Goal: Information Seeking & Learning: Learn about a topic

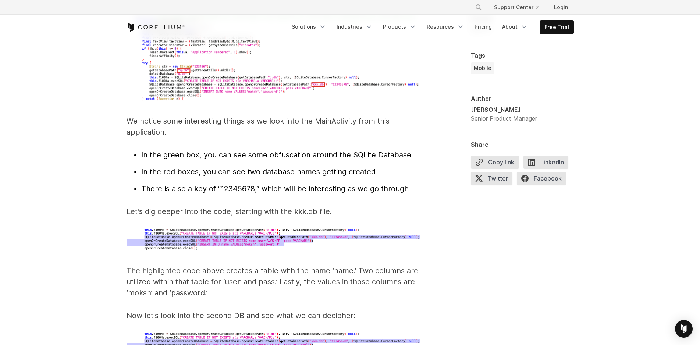
scroll to position [2295, 0]
drag, startPoint x: 132, startPoint y: 110, endPoint x: 218, endPoint y: 110, distance: 85.3
click at [214, 116] on p "We notice some interesting things as we look into the MainActivity from this ap…" at bounding box center [274, 127] width 294 height 22
click at [235, 124] on p "We notice some interesting things as we look into the MainActivity from this ap…" at bounding box center [274, 127] width 294 height 22
drag, startPoint x: 264, startPoint y: 110, endPoint x: 306, endPoint y: 110, distance: 42.7
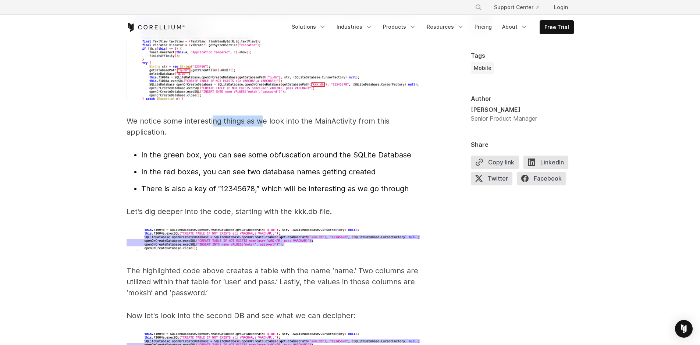
click at [306, 116] on p "We notice some interesting things as we look into the MainActivity from this ap…" at bounding box center [274, 127] width 294 height 22
click at [312, 126] on p "We notice some interesting things as we look into the MainActivity from this ap…" at bounding box center [274, 127] width 294 height 22
drag, startPoint x: 257, startPoint y: 110, endPoint x: 325, endPoint y: 110, distance: 67.7
click at [324, 116] on p "We notice some interesting things as we look into the MainActivity from this ap…" at bounding box center [274, 127] width 294 height 22
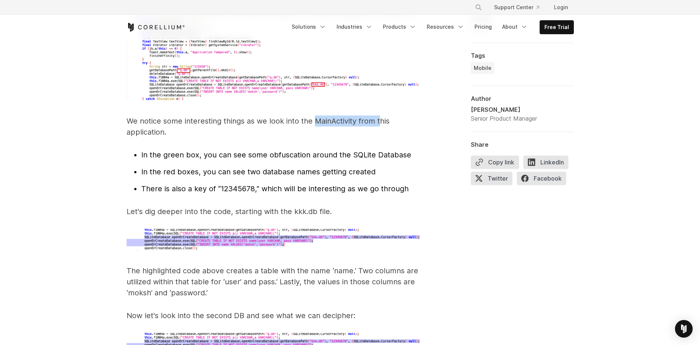
drag, startPoint x: 315, startPoint y: 113, endPoint x: 400, endPoint y: 121, distance: 85.1
click at [382, 116] on p "We notice some interesting things as we look into the MainActivity from this ap…" at bounding box center [274, 127] width 294 height 22
click at [400, 121] on p "We notice some interesting things as we look into the MainActivity from this ap…" at bounding box center [274, 127] width 294 height 22
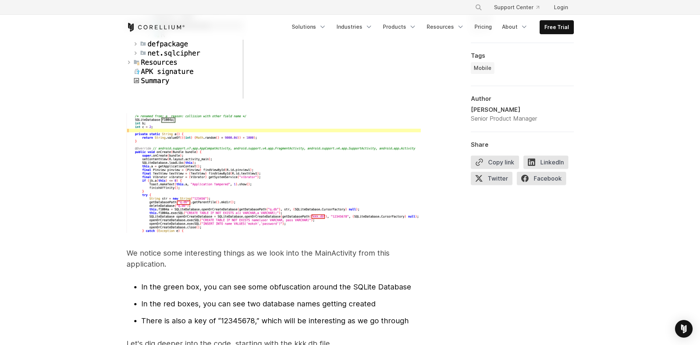
scroll to position [2163, 0]
click at [287, 201] on img at bounding box center [274, 174] width 294 height 120
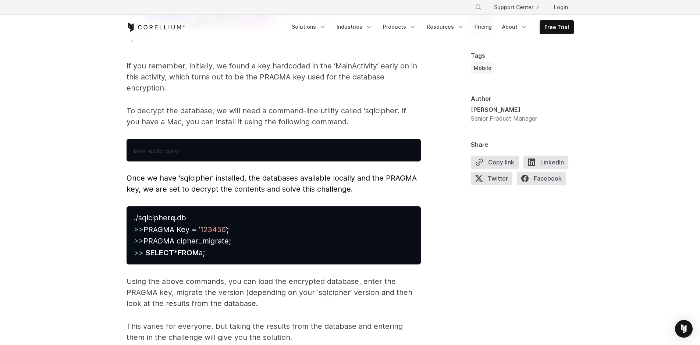
scroll to position [3399, 0]
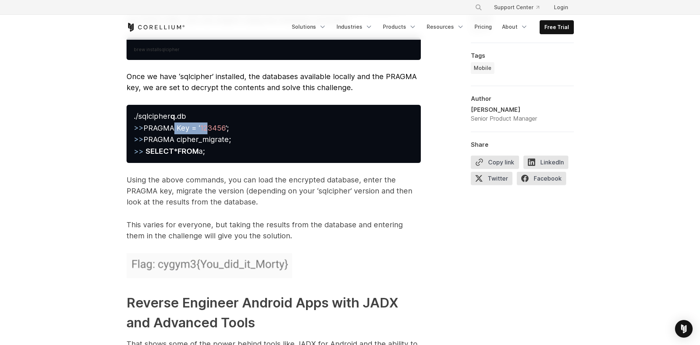
drag, startPoint x: 169, startPoint y: 116, endPoint x: 230, endPoint y: 118, distance: 61.5
click at [213, 117] on span "./sqlcipher q .db >> PRAGMA Key = ‘ 123456 ’; >> PRAGMA cipher_migrate; >> SELE…" at bounding box center [182, 134] width 97 height 44
drag, startPoint x: 230, startPoint y: 118, endPoint x: 234, endPoint y: 119, distance: 4.1
click at [234, 119] on pre "./sqlcipher q .db >> PRAGMA Key = ‘ 123456 ’; >> PRAGMA cipher_migrate; >> SELE…" at bounding box center [274, 134] width 294 height 58
drag, startPoint x: 161, startPoint y: 127, endPoint x: 219, endPoint y: 140, distance: 59.6
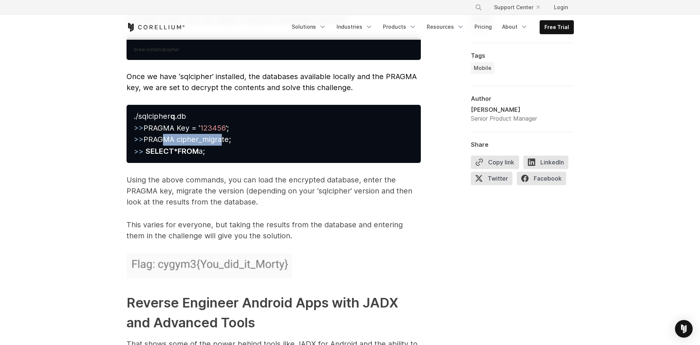
click at [221, 132] on span "./sqlcipher q .db >> PRAGMA Key = ‘ 123456 ’; >> PRAGMA cipher_migrate; >> SELE…" at bounding box center [182, 134] width 97 height 44
drag, startPoint x: 167, startPoint y: 138, endPoint x: 240, endPoint y: 149, distance: 73.3
click at [233, 148] on pre "./sqlcipher q .db >> PRAGMA Key = ‘ 123456 ’; >> PRAGMA cipher_migrate; >> SELE…" at bounding box center [274, 134] width 294 height 58
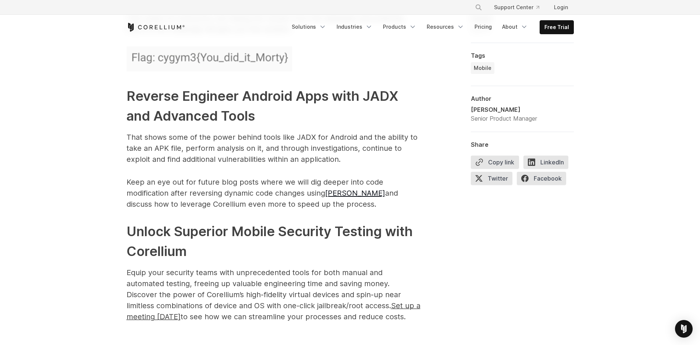
scroll to position [3487, 0]
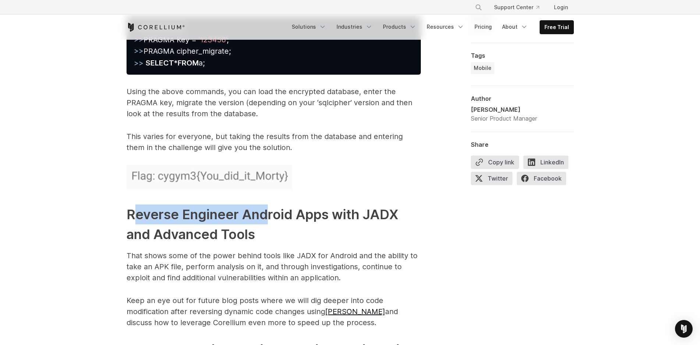
drag, startPoint x: 131, startPoint y: 208, endPoint x: 273, endPoint y: 207, distance: 142.4
click at [272, 207] on strong "Reverse Engineer Android Apps with JADX and Advanced Tools" at bounding box center [263, 224] width 272 height 36
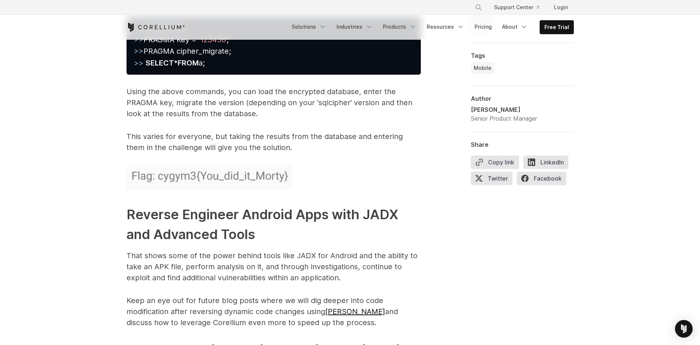
click at [282, 227] on h2 "Reverse Engineer Android Apps with JADX and Advanced Tools" at bounding box center [274, 225] width 294 height 40
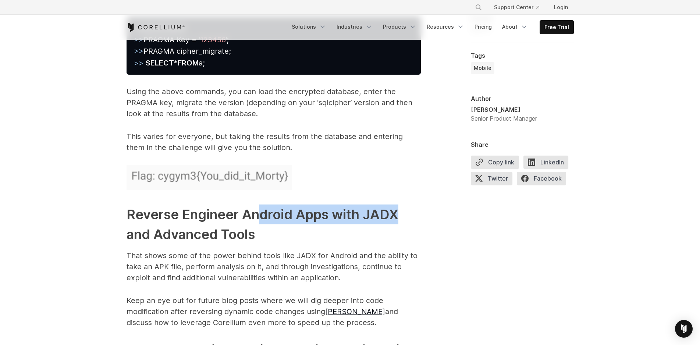
drag, startPoint x: 260, startPoint y: 205, endPoint x: 394, endPoint y: 214, distance: 133.8
click at [404, 206] on h2 "Reverse Engineer Android Apps with JADX and Advanced Tools" at bounding box center [274, 225] width 294 height 40
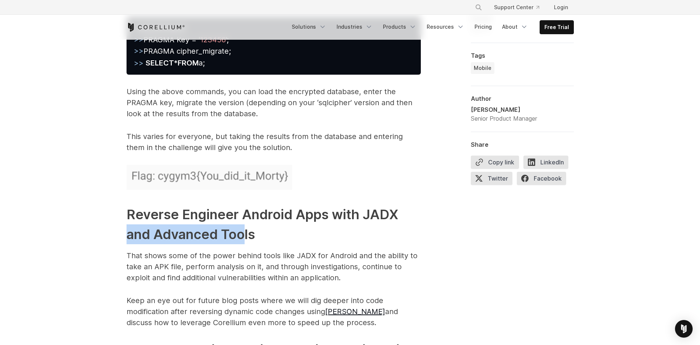
drag, startPoint x: 130, startPoint y: 224, endPoint x: 265, endPoint y: 224, distance: 135.0
click at [265, 224] on h2 "Reverse Engineer Android Apps with JADX and Advanced Tools" at bounding box center [274, 225] width 294 height 40
click at [295, 229] on h2 "Reverse Engineer Android Apps with JADX and Advanced Tools" at bounding box center [274, 225] width 294 height 40
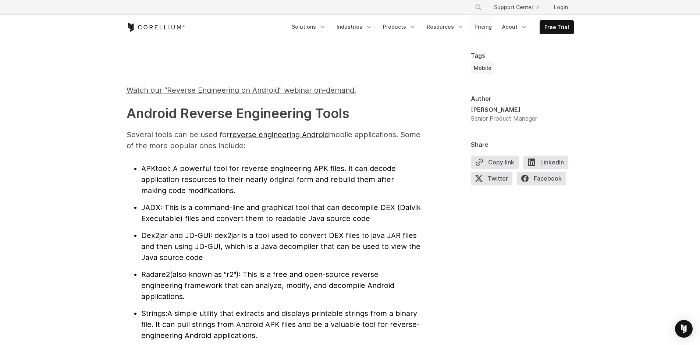
scroll to position [750, 0]
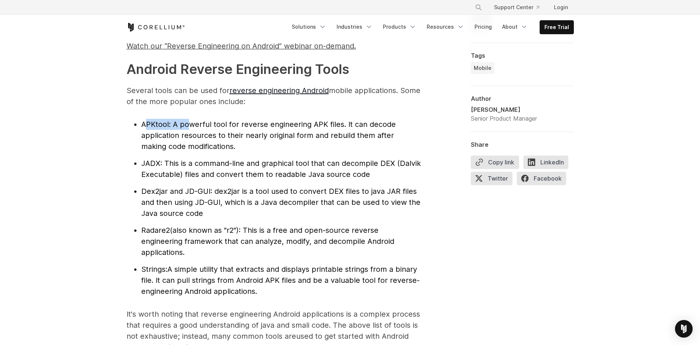
drag, startPoint x: 144, startPoint y: 124, endPoint x: 191, endPoint y: 130, distance: 47.9
click at [190, 129] on li "APKtool : A powerful tool for reverse engineering APK files. It can decode appl…" at bounding box center [281, 135] width 280 height 33
drag, startPoint x: 144, startPoint y: 163, endPoint x: 163, endPoint y: 164, distance: 19.2
click at [158, 163] on span "JADX" at bounding box center [150, 163] width 19 height 9
click at [177, 168] on li "JADX : This is a command-line and graphical tool that can decompile DEX (Dalvik…" at bounding box center [281, 169] width 280 height 22
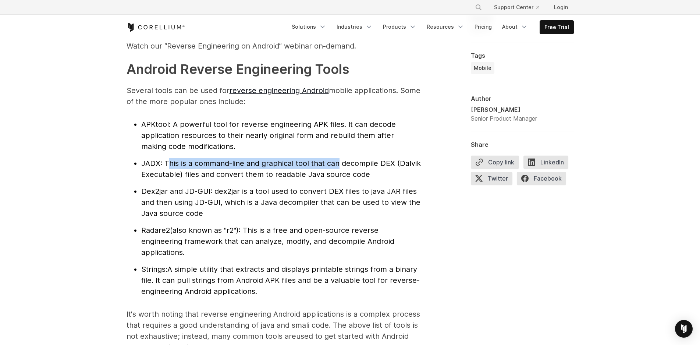
drag, startPoint x: 169, startPoint y: 165, endPoint x: 338, endPoint y: 163, distance: 168.9
click at [338, 163] on span ": This is a command-line and graphical tool that can decompile DEX (Dalvik Exec…" at bounding box center [281, 169] width 280 height 20
click at [339, 186] on li "Dex2jar and JD-GUI : dex2jar is a tool used to convert DEX files to java JAR fi…" at bounding box center [281, 202] width 280 height 33
drag, startPoint x: 293, startPoint y: 162, endPoint x: 406, endPoint y: 162, distance: 113.7
click at [406, 162] on span ": This is a command-line and graphical tool that can decompile DEX (Dalvik Exec…" at bounding box center [281, 169] width 280 height 20
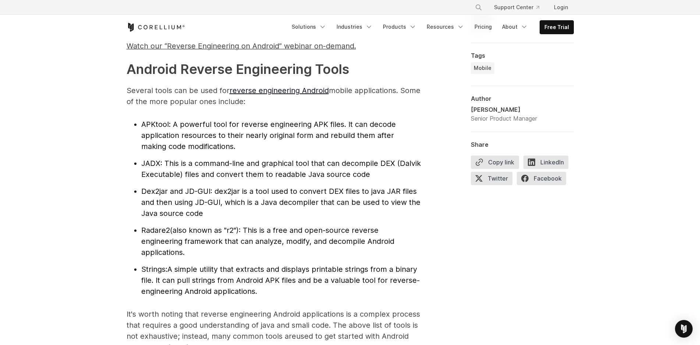
click at [408, 174] on li "JADX : This is a command-line and graphical tool that can decompile DEX (Dalvik…" at bounding box center [281, 169] width 280 height 22
drag, startPoint x: 164, startPoint y: 192, endPoint x: 168, endPoint y: 196, distance: 6.5
click at [167, 192] on span "Dex2jar and JD-GUI" at bounding box center [175, 191] width 69 height 9
click at [170, 209] on li "Dex2jar and JD-GUI : dex2jar is a tool used to convert DEX files to java JAR fi…" at bounding box center [281, 202] width 280 height 33
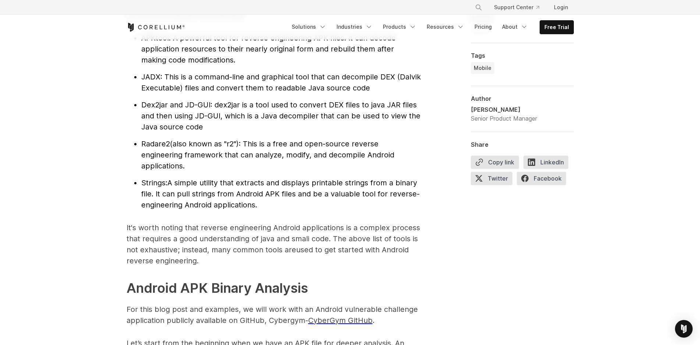
scroll to position [839, 0]
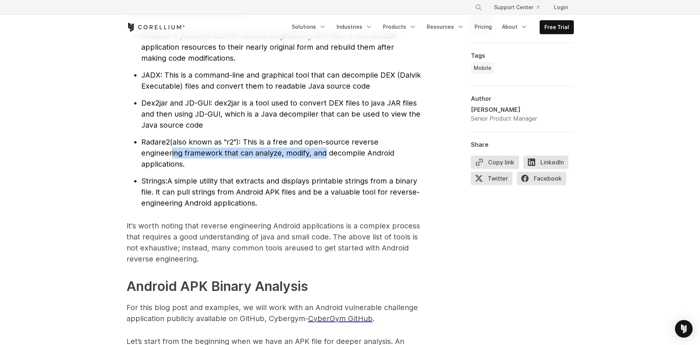
drag, startPoint x: 169, startPoint y: 153, endPoint x: 325, endPoint y: 153, distance: 156.0
click at [324, 153] on span "(also known as "r2"): This is a free and open-source reverse engineering framew…" at bounding box center [267, 153] width 253 height 31
click at [328, 163] on li "Radare2 (also known as "r2"): This is a free and open-source reverse engineerin…" at bounding box center [281, 152] width 280 height 33
click at [160, 140] on span "Radare2" at bounding box center [155, 142] width 29 height 9
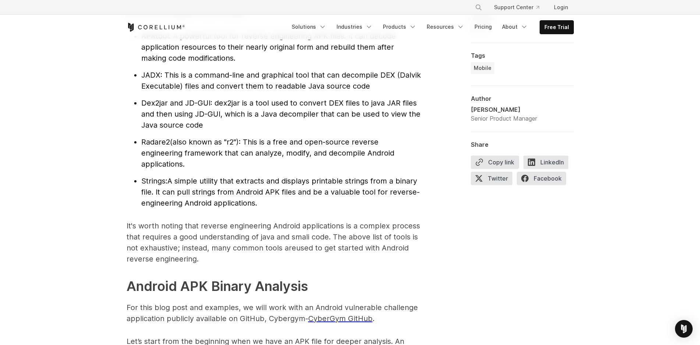
click at [143, 103] on span "Dex2jar and JD-GUI" at bounding box center [175, 103] width 69 height 9
click at [156, 74] on span "JADX" at bounding box center [150, 75] width 19 height 9
click at [249, 88] on span ": This is a command-line and graphical tool that can decompile DEX (Dalvik Exec…" at bounding box center [281, 81] width 280 height 20
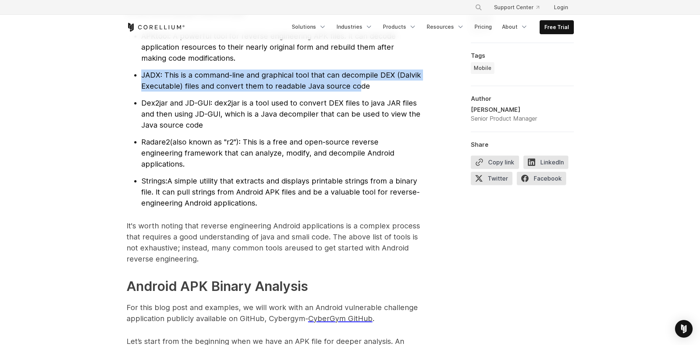
drag, startPoint x: 142, startPoint y: 73, endPoint x: 359, endPoint y: 90, distance: 217.4
click at [359, 90] on li "JADX : This is a command-line and graphical tool that can decompile DEX (Dalvik…" at bounding box center [281, 81] width 280 height 22
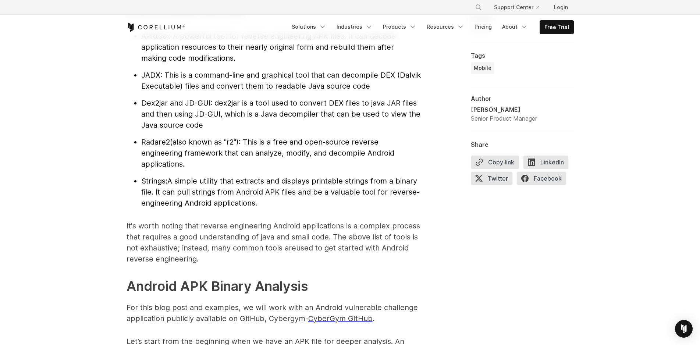
click at [353, 100] on span ": dex2jar is a tool used to convert DEX files to java JAR files and then using …" at bounding box center [280, 114] width 279 height 31
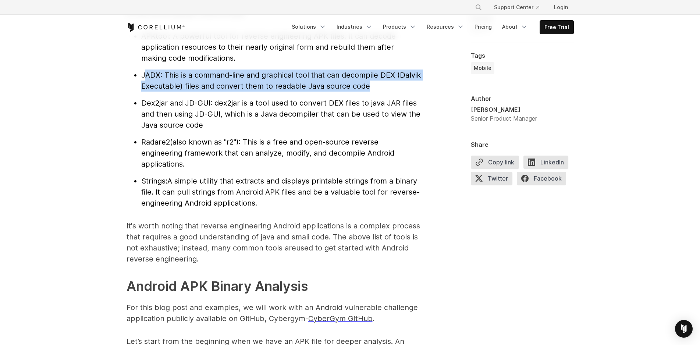
drag, startPoint x: 143, startPoint y: 74, endPoint x: 375, endPoint y: 88, distance: 232.5
click at [375, 88] on li "JADX : This is a command-line and graphical tool that can decompile DEX (Dalvik…" at bounding box center [281, 81] width 280 height 22
drag, startPoint x: 141, startPoint y: 73, endPoint x: 377, endPoint y: 88, distance: 236.2
click at [377, 88] on li "JADX : This is a command-line and graphical tool that can decompile DEX (Dalvik…" at bounding box center [281, 81] width 280 height 22
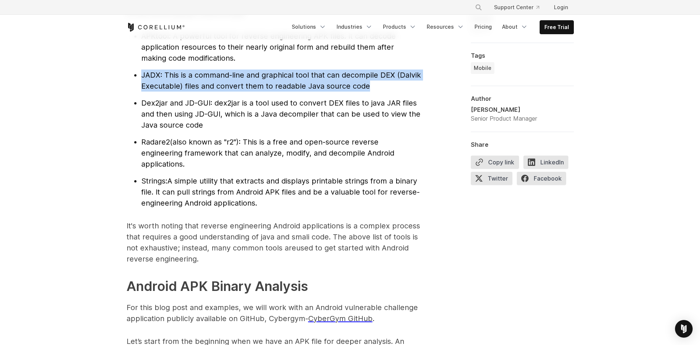
click at [377, 88] on li "JADX : This is a command-line and graphical tool that can decompile DEX (Dalvik…" at bounding box center [281, 81] width 280 height 22
drag, startPoint x: 140, startPoint y: 75, endPoint x: 392, endPoint y: 85, distance: 252.5
click at [392, 85] on ul "APKtool : A powerful tool for reverse engineering APK files. It can decode appl…" at bounding box center [274, 120] width 294 height 178
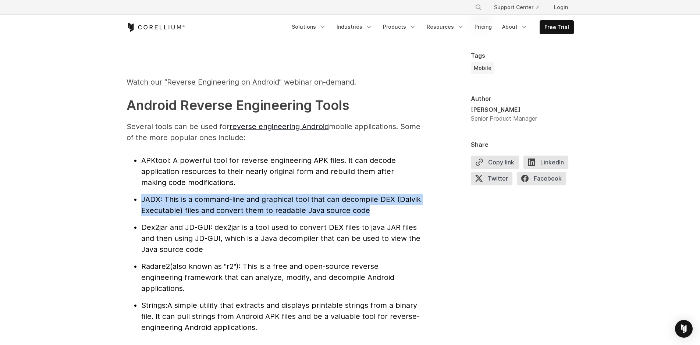
scroll to position [795, 0]
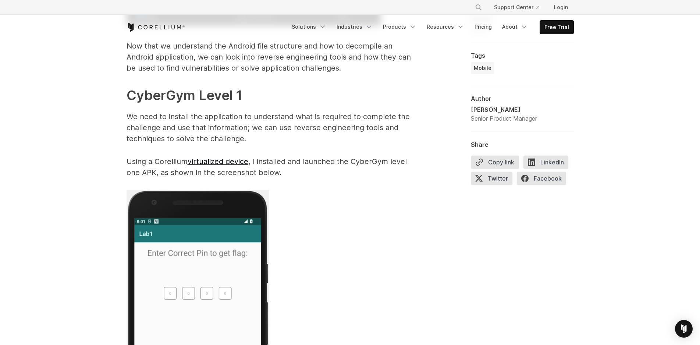
scroll to position [1148, 0]
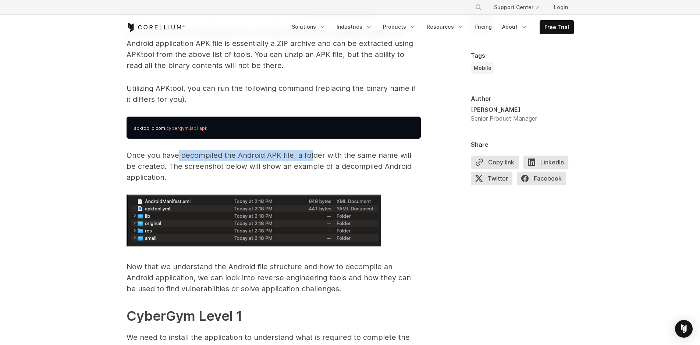
drag, startPoint x: 178, startPoint y: 156, endPoint x: 318, endPoint y: 158, distance: 139.4
click at [313, 156] on p "Once you have decompiled the Android APK file, a folder with the same name will…" at bounding box center [274, 166] width 294 height 33
click at [324, 163] on p "Once you have decompiled the Android APK file, a folder with the same name will…" at bounding box center [274, 166] width 294 height 33
drag, startPoint x: 347, startPoint y: 157, endPoint x: 409, endPoint y: 161, distance: 63.0
click at [405, 157] on p "Once you have decompiled the Android APK file, a folder with the same name will…" at bounding box center [274, 166] width 294 height 33
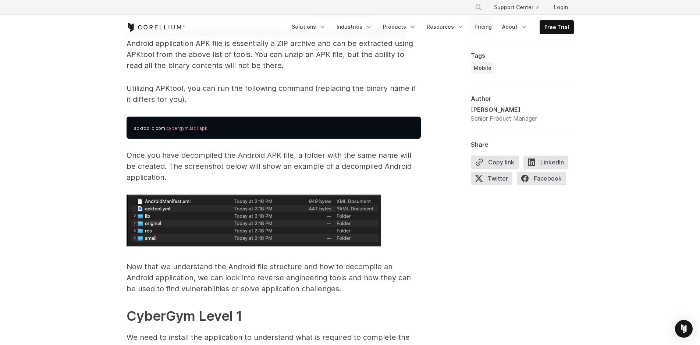
click at [413, 176] on p "Once you have decompiled the Android APK file, a folder with the same name will…" at bounding box center [274, 166] width 294 height 33
drag, startPoint x: 129, startPoint y: 166, endPoint x: 266, endPoint y: 167, distance: 137.6
click at [257, 167] on p "Once you have decompiled the Android APK file, a folder with the same name will…" at bounding box center [274, 166] width 294 height 33
click at [267, 179] on p "Once you have decompiled the Android APK file, a folder with the same name will…" at bounding box center [274, 166] width 294 height 33
drag, startPoint x: 221, startPoint y: 163, endPoint x: 404, endPoint y: 189, distance: 184.9
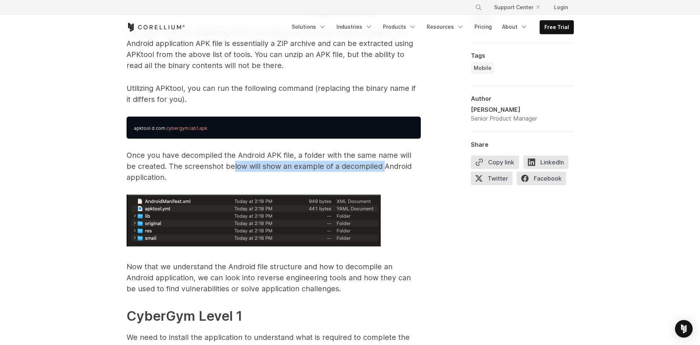
click at [372, 162] on p "Once you have decompiled the Android APK file, a folder with the same name will…" at bounding box center [274, 166] width 294 height 33
drag, startPoint x: 125, startPoint y: 172, endPoint x: 219, endPoint y: 183, distance: 94.4
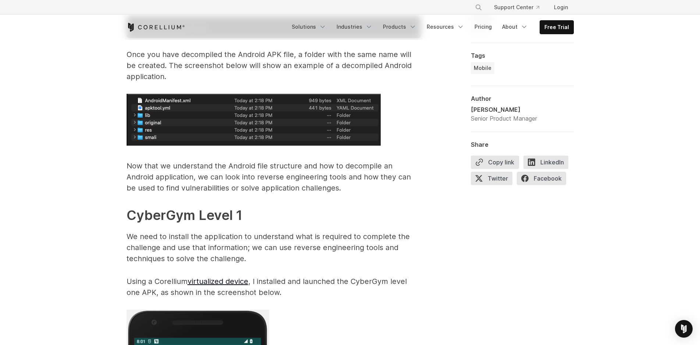
scroll to position [1324, 0]
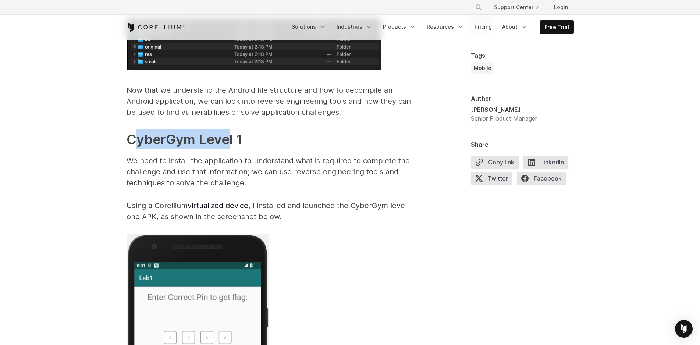
drag, startPoint x: 138, startPoint y: 140, endPoint x: 265, endPoint y: 145, distance: 126.6
click at [264, 145] on h2 "CyberGym Level 1" at bounding box center [274, 139] width 294 height 20
click at [301, 201] on p "Using a Corellium virtualized device , I installed and launched the CyberGym le…" at bounding box center [274, 211] width 294 height 22
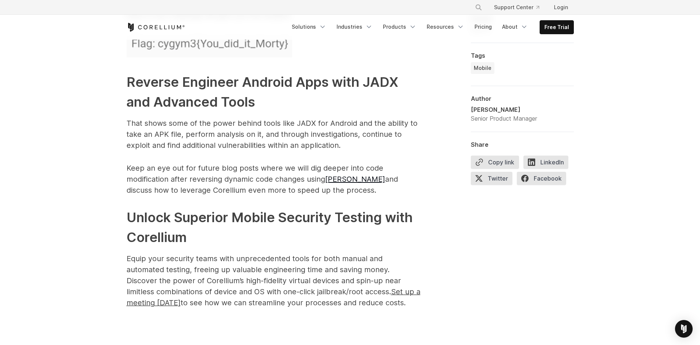
scroll to position [3355, 0]
